Goal: Task Accomplishment & Management: Manage account settings

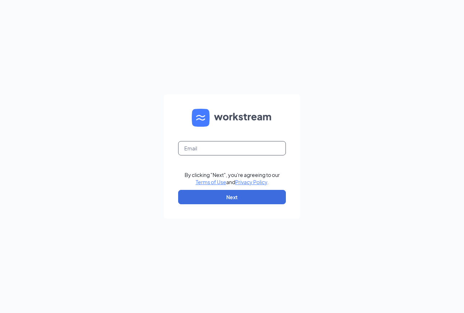
click at [272, 148] on input "text" at bounding box center [232, 148] width 108 height 14
type input "[EMAIL_ADDRESS][DOMAIN_NAME]"
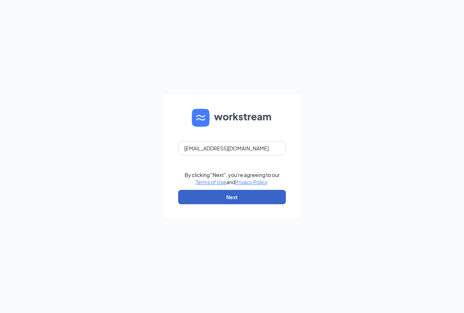
click at [248, 200] on button "Next" at bounding box center [232, 197] width 108 height 14
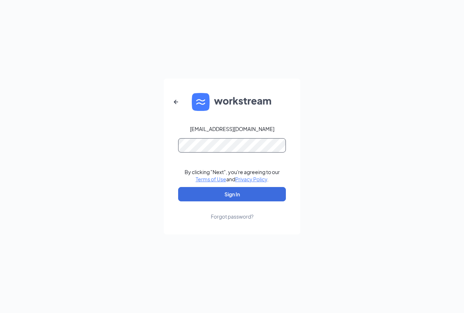
click at [178, 187] on button "Sign In" at bounding box center [232, 194] width 108 height 14
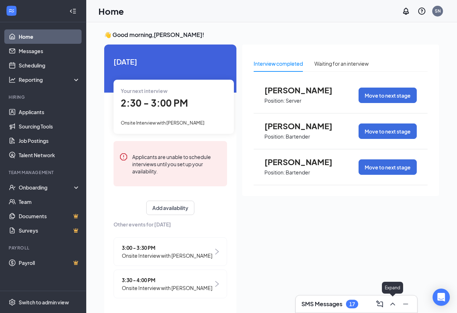
click at [393, 304] on icon "ChevronUp" at bounding box center [392, 304] width 5 height 3
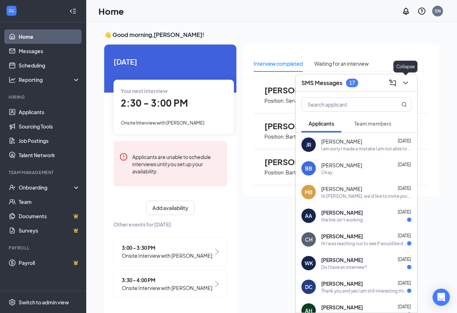
click at [409, 79] on icon "ChevronDown" at bounding box center [405, 83] width 9 height 9
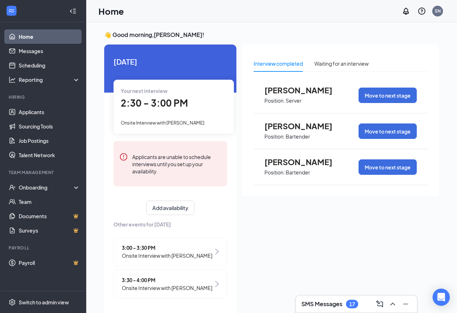
click at [301, 162] on span "[PERSON_NAME]" at bounding box center [304, 161] width 79 height 9
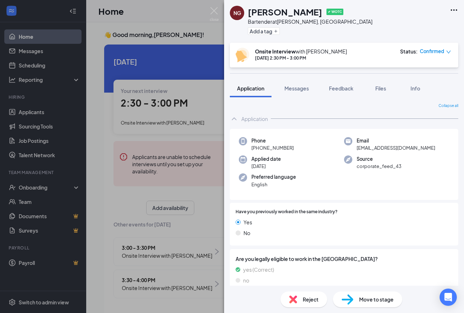
click at [447, 51] on icon "down" at bounding box center [449, 52] width 4 height 3
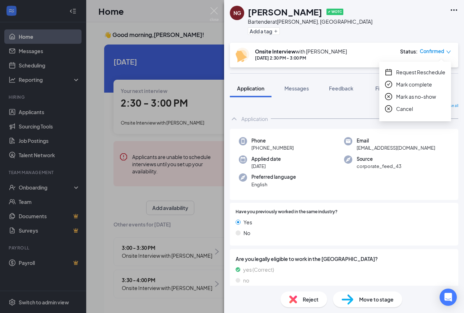
click at [416, 95] on span "Mark as no-show" at bounding box center [416, 97] width 40 height 8
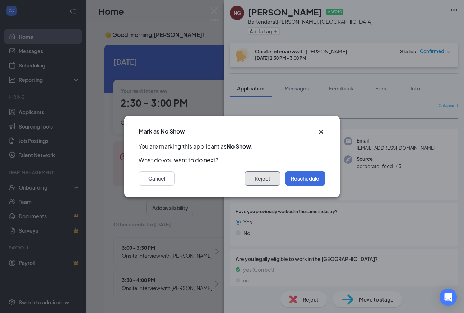
click at [275, 173] on button "Reject" at bounding box center [263, 178] width 36 height 14
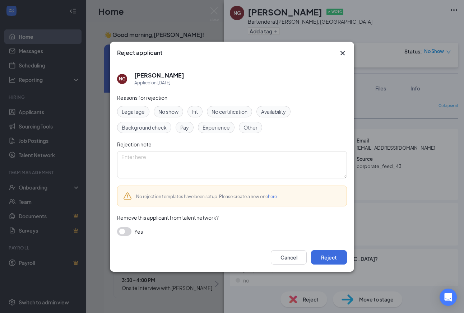
click at [166, 112] on span "No show" at bounding box center [169, 112] width 20 height 8
click at [323, 256] on button "Reject" at bounding box center [329, 258] width 36 height 14
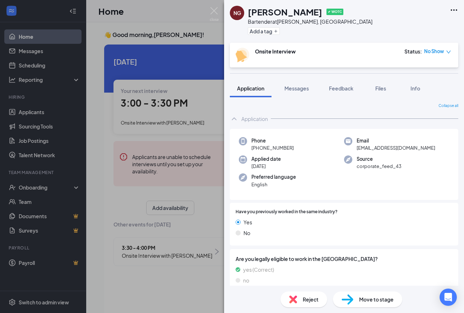
click at [193, 192] on div "NG Nick Graham ✔ WOTC Bartender at Seymour, IN Add a tag Onsite Interview Statu…" at bounding box center [232, 156] width 464 height 313
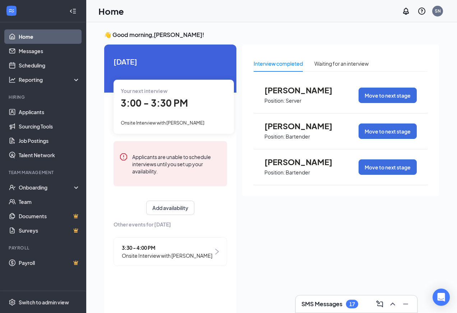
click at [275, 124] on span "Samuel Williams" at bounding box center [304, 125] width 79 height 9
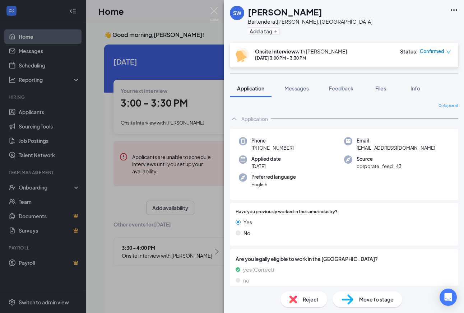
click at [449, 50] on icon "down" at bounding box center [448, 52] width 5 height 5
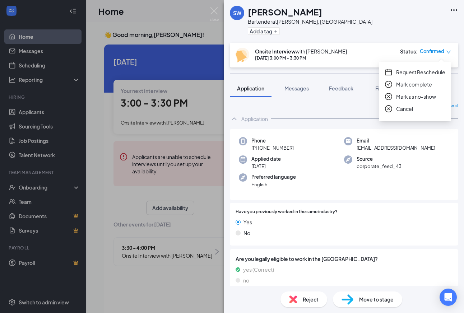
click at [417, 95] on span "Mark as no-show" at bounding box center [416, 97] width 40 height 8
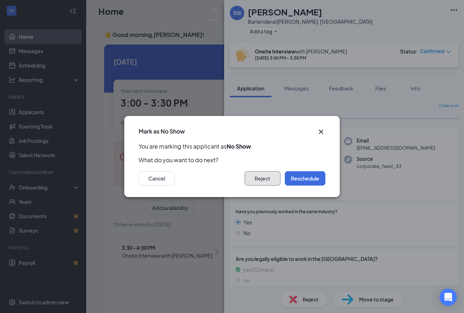
click at [269, 180] on button "Reject" at bounding box center [263, 178] width 36 height 14
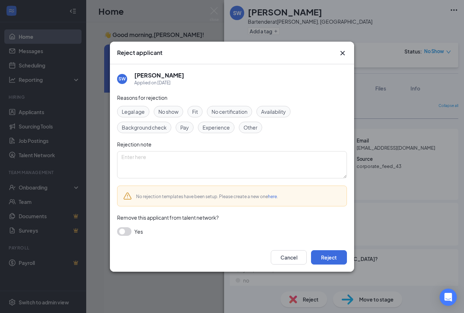
click at [170, 108] on span "No show" at bounding box center [169, 112] width 20 height 8
click at [333, 257] on button "Reject" at bounding box center [329, 258] width 36 height 14
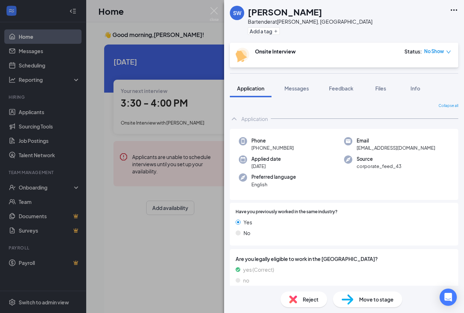
click at [191, 225] on div "SW Samuel Williams Bartender at Seymour, IN Add a tag Onsite Interview Status :…" at bounding box center [232, 156] width 464 height 313
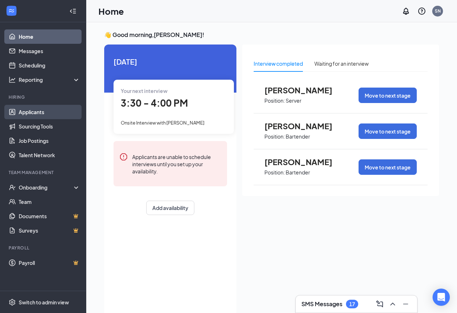
click at [26, 111] on link "Applicants" at bounding box center [49, 112] width 61 height 14
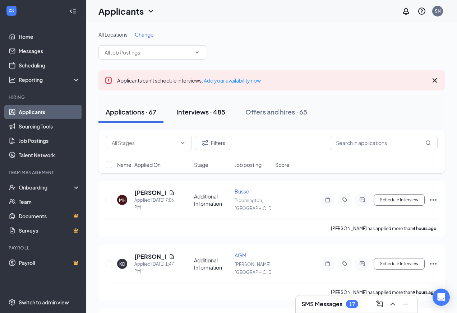
click at [209, 114] on div "Interviews · 485" at bounding box center [200, 111] width 49 height 9
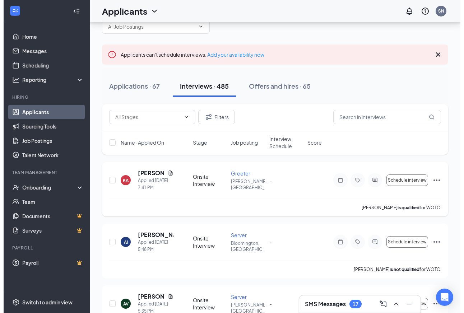
scroll to position [48, 0]
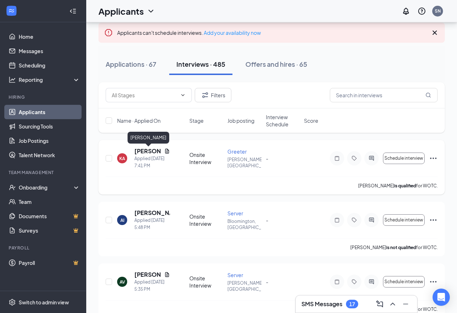
click at [144, 152] on h5 "Kirsten Anderson" at bounding box center [147, 151] width 27 height 8
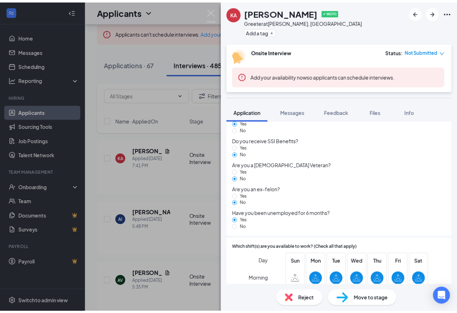
scroll to position [110, 0]
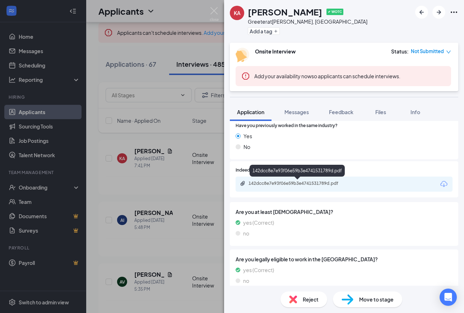
click at [308, 185] on div "142dcc8e7e93f06e59b3e4741531789d.pdf" at bounding box center [299, 184] width 101 height 6
click at [177, 190] on div "KA Kirsten Anderson ✔ WOTC Greeter at Seymour, IN Add a tag Onsite Interview St…" at bounding box center [232, 156] width 464 height 313
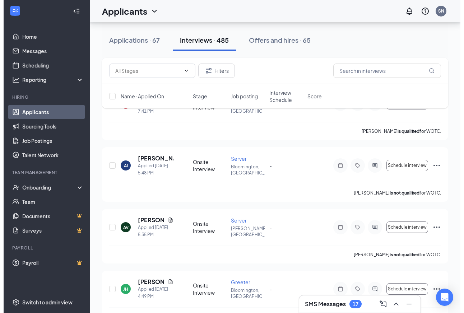
scroll to position [144, 0]
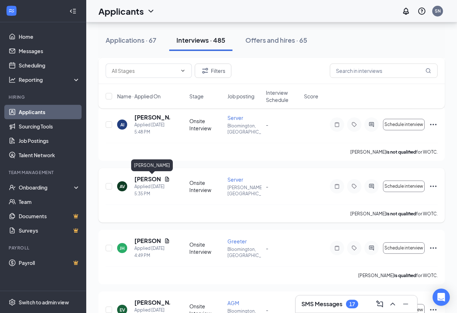
click at [144, 179] on h5 "Aydan Villeda" at bounding box center [147, 179] width 27 height 8
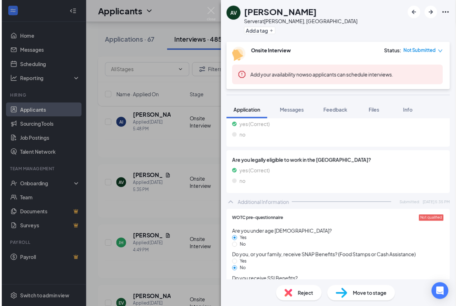
scroll to position [110, 0]
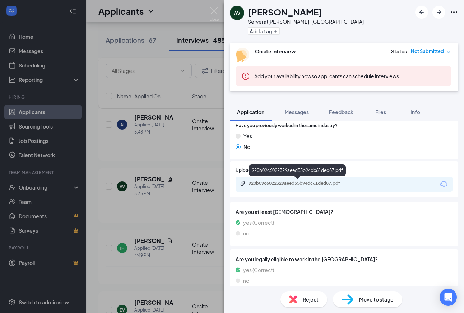
click at [293, 184] on div "920b09c6022329aeed55b94dc61ded87.pdf" at bounding box center [299, 184] width 101 height 6
click at [157, 202] on div "AV Aydan Villeda Server at Seymour, IN Add a tag Onsite Interview Status : Not …" at bounding box center [232, 156] width 464 height 313
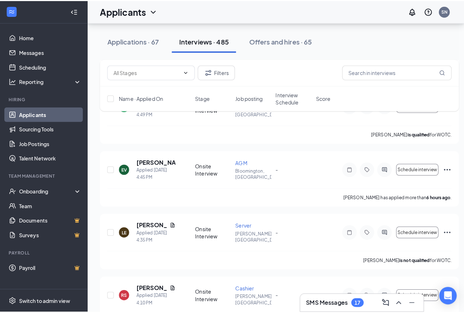
scroll to position [383, 0]
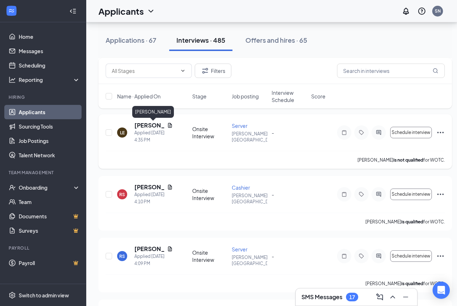
click at [143, 125] on h5 "Leah Ellington" at bounding box center [149, 125] width 30 height 8
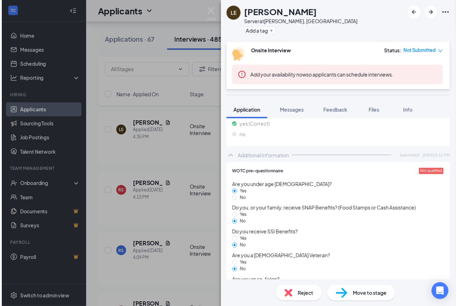
scroll to position [130, 0]
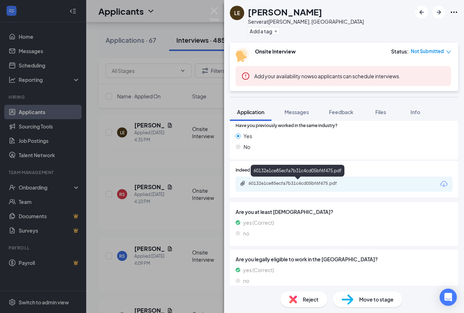
click at [277, 183] on div "60132e1ce85ecfa7b31c4cd05bf6f475.pdf" at bounding box center [299, 184] width 101 height 6
click at [193, 220] on div "LE Leah Ellington Server at Seymour, IN Add a tag Onsite Interview Status : Not…" at bounding box center [232, 156] width 464 height 313
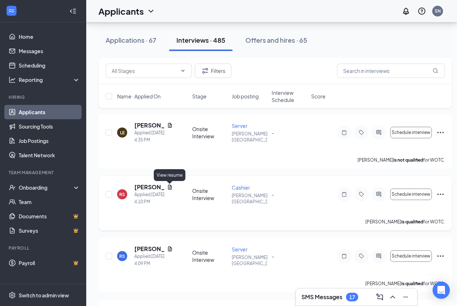
click at [170, 187] on icon "Document" at bounding box center [170, 187] width 4 height 5
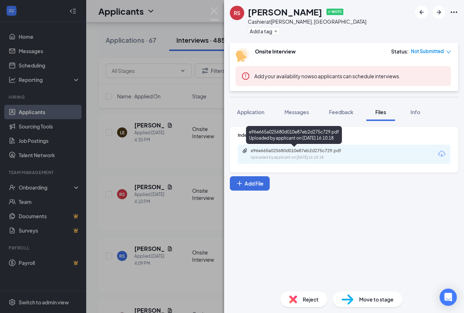
click at [278, 152] on div "e96e665a025680d010e87eb2d275c729.pdf" at bounding box center [301, 151] width 101 height 6
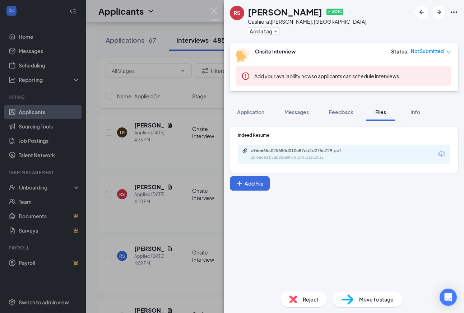
click at [162, 216] on div "RS Rachel Silvers ✔ WOTC Cashier at Seymour, IN Add a tag Onsite Interview Stat…" at bounding box center [232, 156] width 464 height 313
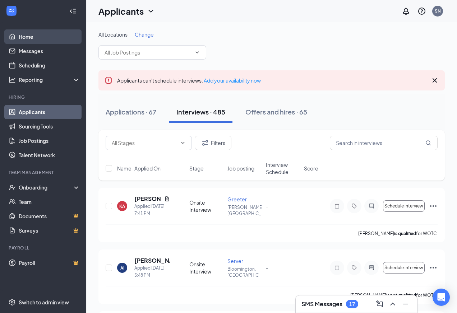
click at [31, 35] on link "Home" at bounding box center [49, 36] width 61 height 14
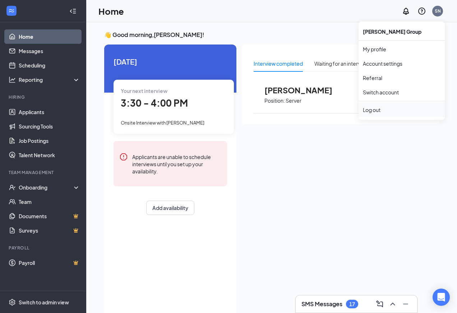
click at [380, 110] on div "Log out" at bounding box center [402, 109] width 78 height 7
